Goal: Transaction & Acquisition: Purchase product/service

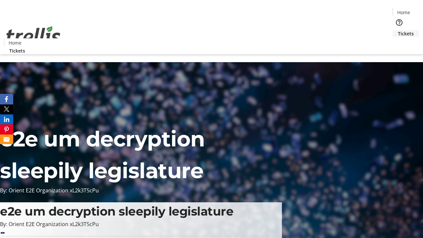
click at [398, 30] on span "Tickets" at bounding box center [406, 33] width 16 height 7
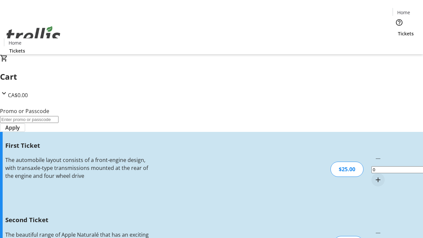
click at [374, 176] on mat-icon "Increment by one" at bounding box center [378, 180] width 8 height 8
type input "1"
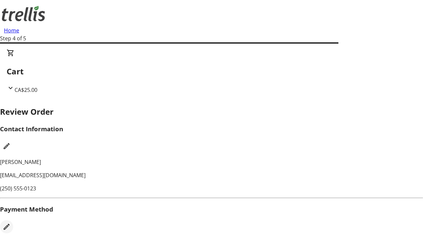
click at [11, 223] on mat-icon "Edit Payment Method" at bounding box center [7, 227] width 8 height 8
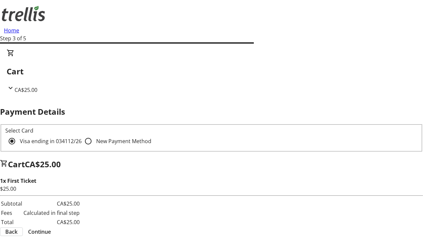
click at [82, 135] on input "New Payment Method" at bounding box center [88, 141] width 13 height 13
radio input "true"
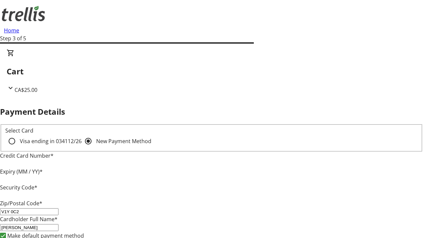
type input "V1Y 0C2"
